Goal: Information Seeking & Learning: Learn about a topic

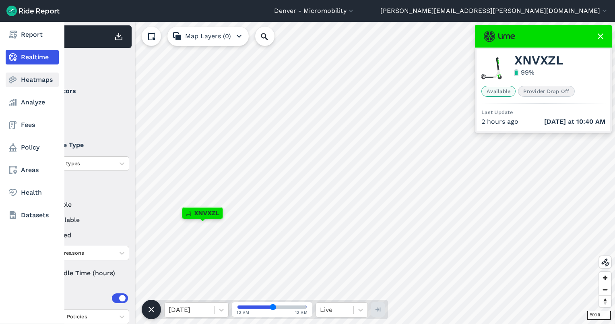
drag, startPoint x: 19, startPoint y: 99, endPoint x: 26, endPoint y: 77, distance: 22.3
click at [19, 99] on link "Analyze" at bounding box center [32, 102] width 53 height 14
click at [26, 77] on link "Heatmaps" at bounding box center [32, 79] width 53 height 14
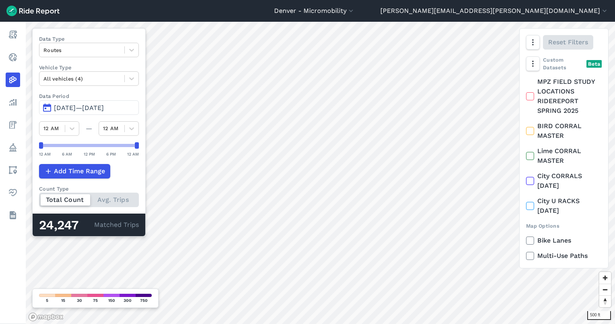
click at [87, 102] on button "[DATE]—[DATE]" at bounding box center [89, 107] width 100 height 14
click at [93, 108] on span "[DATE]—[DATE]" at bounding box center [79, 108] width 50 height 8
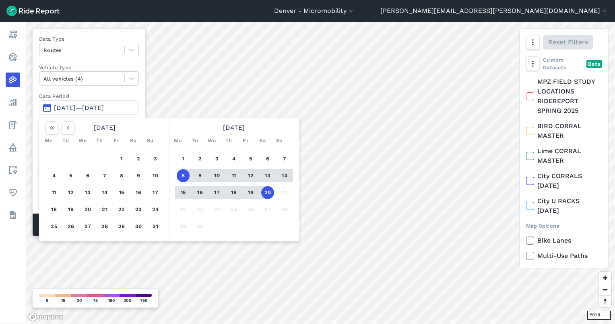
drag, startPoint x: 267, startPoint y: 194, endPoint x: 254, endPoint y: 188, distance: 14.1
click at [266, 194] on button "20" at bounding box center [267, 192] width 13 height 13
click at [71, 121] on button "button" at bounding box center [68, 127] width 13 height 13
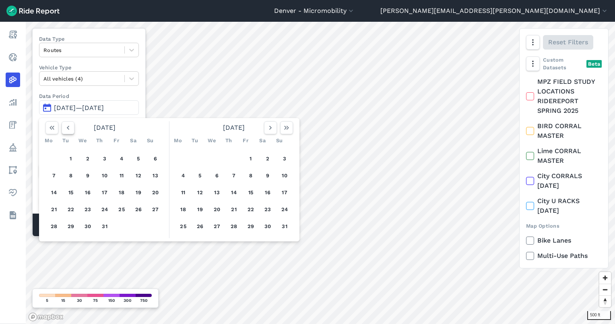
click at [71, 121] on button "button" at bounding box center [68, 127] width 13 height 13
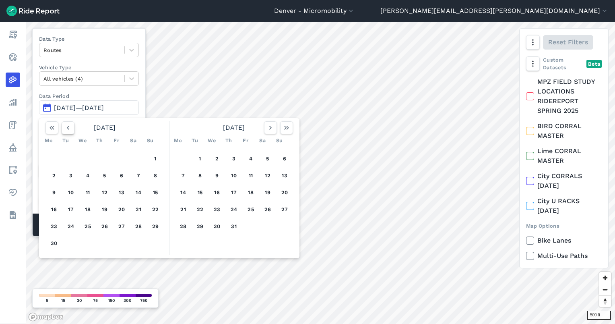
click at [71, 123] on button "button" at bounding box center [68, 127] width 13 height 13
click at [71, 124] on icon "button" at bounding box center [68, 128] width 8 height 8
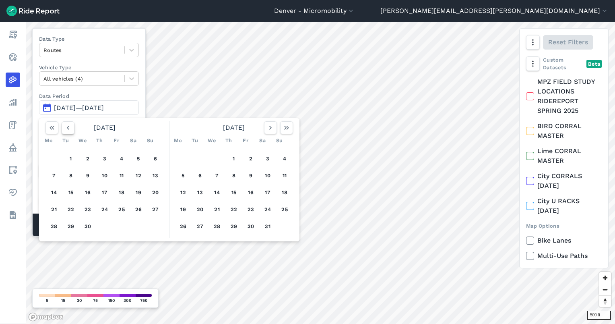
click at [71, 124] on icon "button" at bounding box center [68, 128] width 8 height 8
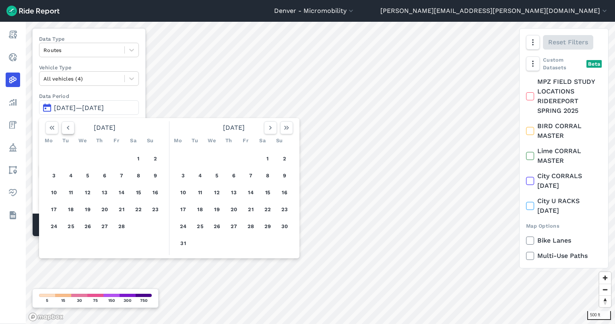
click at [72, 124] on icon "button" at bounding box center [68, 128] width 8 height 8
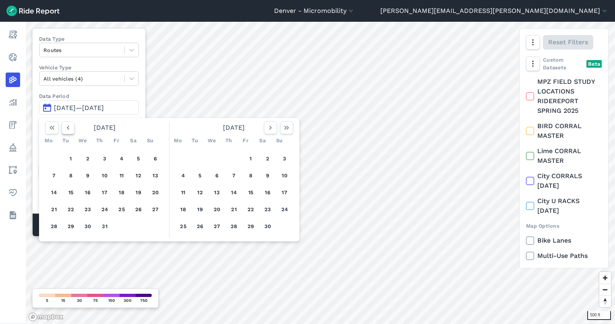
click at [72, 124] on icon "button" at bounding box center [68, 128] width 8 height 8
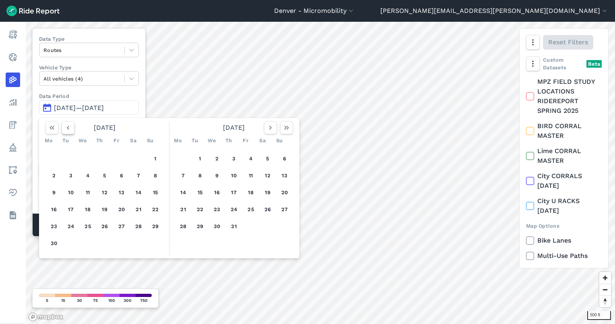
click at [72, 124] on icon "button" at bounding box center [68, 128] width 8 height 8
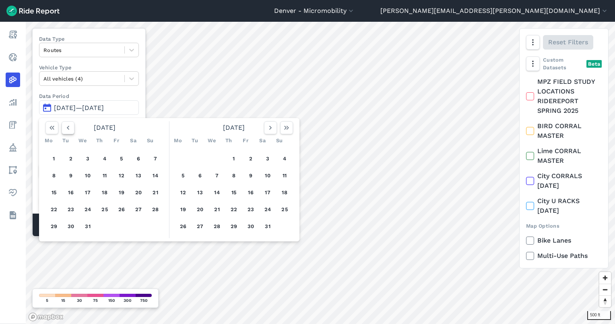
click at [72, 124] on icon "button" at bounding box center [68, 128] width 8 height 8
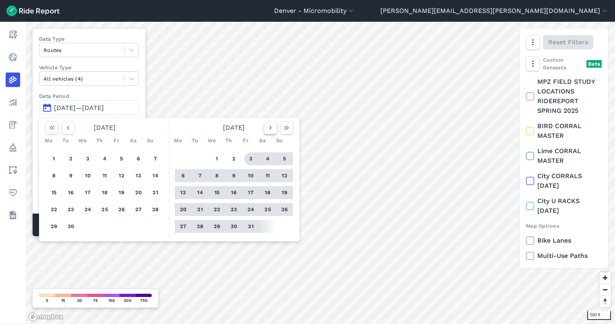
click at [266, 130] on button "button" at bounding box center [270, 127] width 13 height 13
click at [267, 130] on icon "button" at bounding box center [271, 128] width 8 height 8
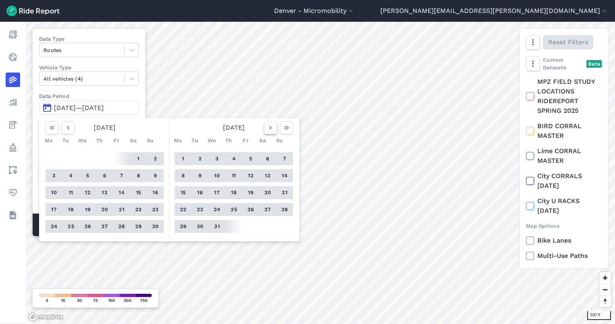
click at [267, 130] on icon "button" at bounding box center [271, 128] width 8 height 8
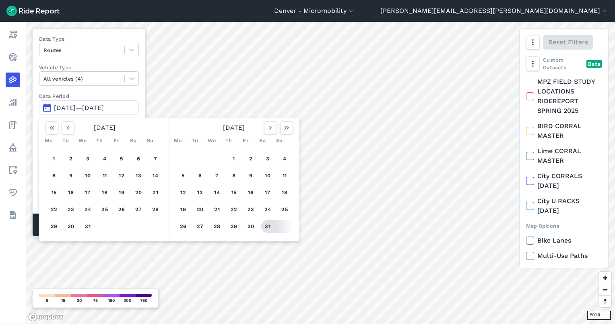
click at [269, 224] on button "31" at bounding box center [267, 226] width 13 height 13
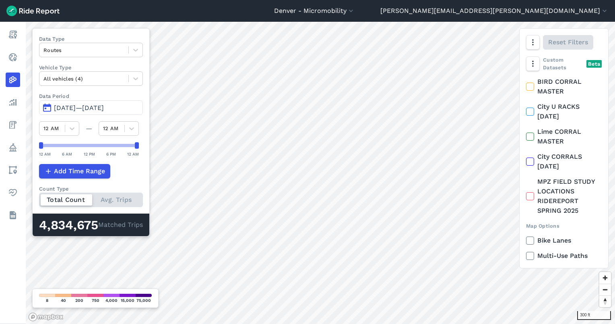
click at [266, 0] on div "Denver - Micromobility Denver - Carshare Denver - Micromobility nathan.pope@den…" at bounding box center [307, 162] width 615 height 324
click at [86, 54] on div at bounding box center [83, 50] width 81 height 9
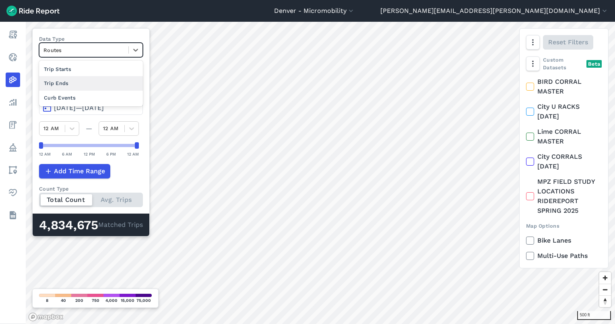
click at [84, 79] on div "Trip Ends" at bounding box center [91, 83] width 104 height 14
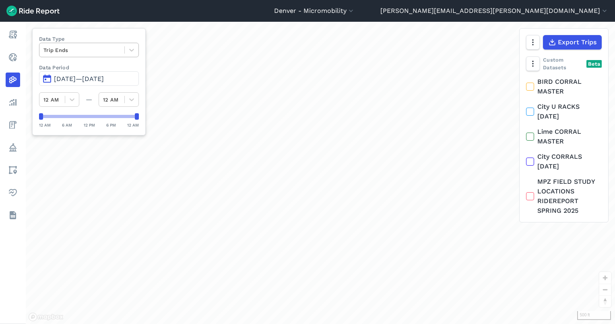
click at [75, 46] on div at bounding box center [81, 50] width 77 height 9
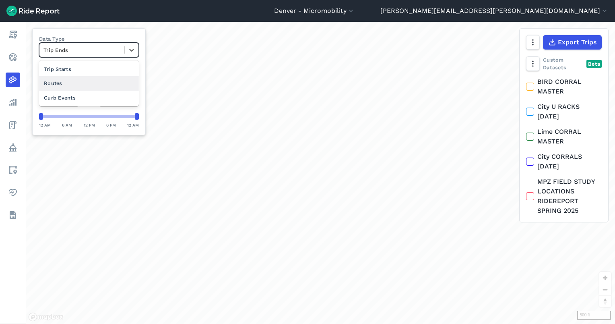
click at [86, 86] on div "Routes" at bounding box center [89, 83] width 100 height 14
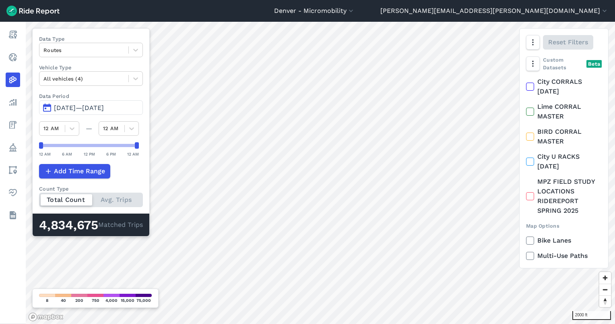
click at [384, 323] on html "Denver - Micromobility [GEOGRAPHIC_DATA] - Carshare [GEOGRAPHIC_DATA] - Micromo…" at bounding box center [307, 162] width 615 height 324
